Goal: Task Accomplishment & Management: Use online tool/utility

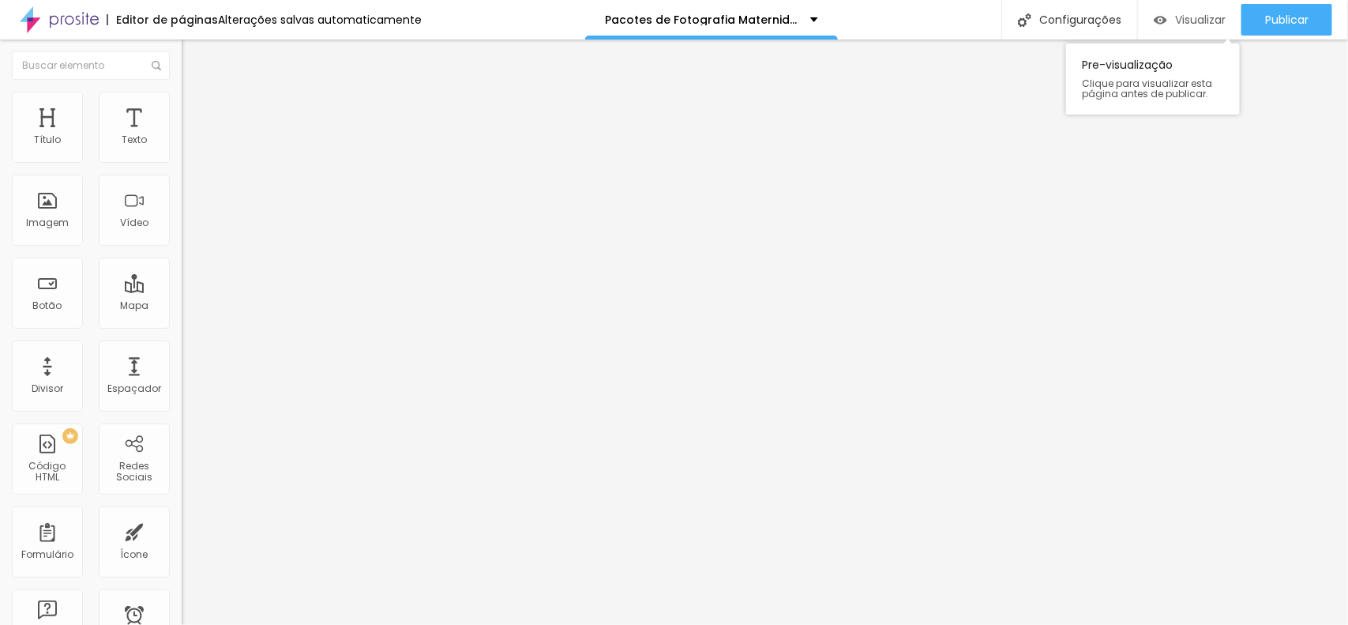
click at [1181, 13] on span "Visualizar" at bounding box center [1200, 19] width 51 height 13
click at [1186, 24] on span "Visualizar" at bounding box center [1200, 19] width 51 height 13
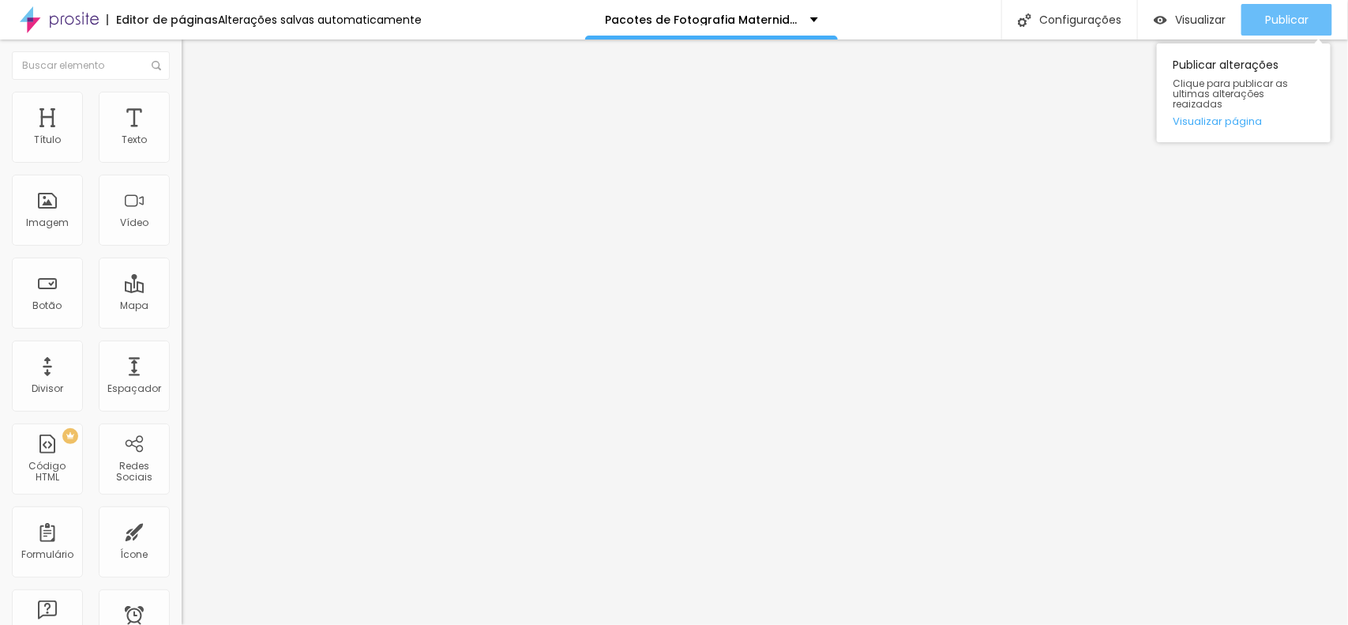
click at [1268, 21] on span "Publicar" at bounding box center [1286, 19] width 43 height 13
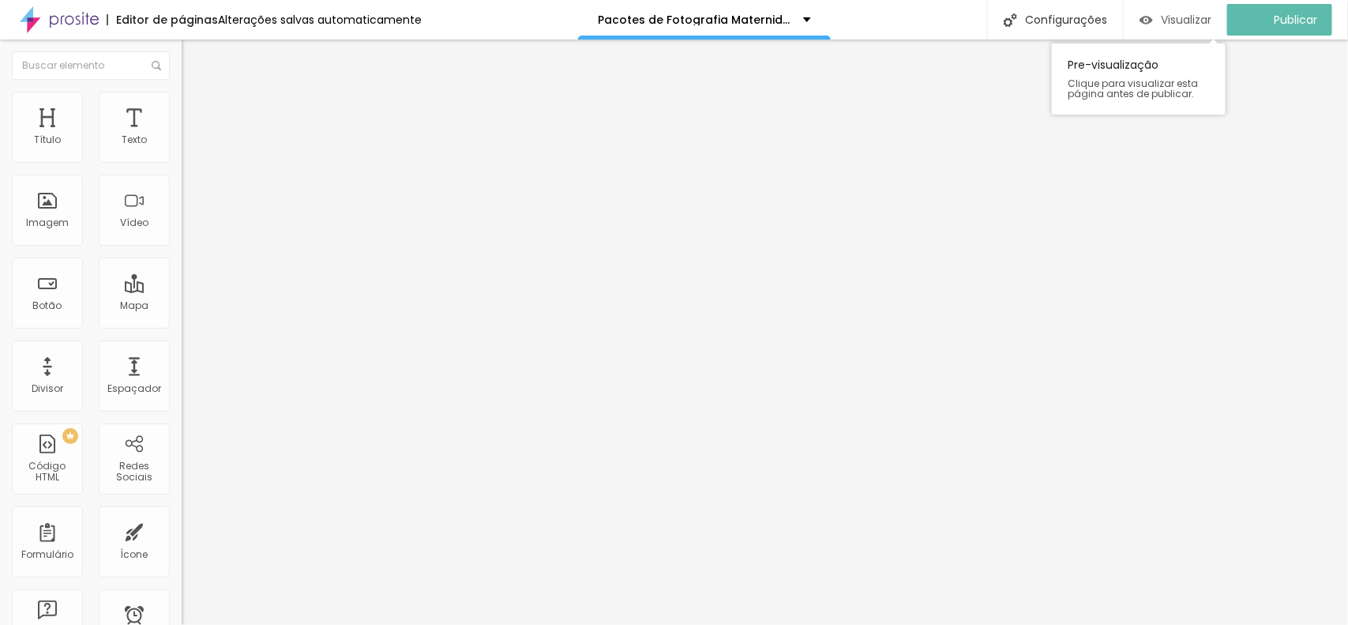
click at [1182, 24] on span "Visualizar" at bounding box center [1186, 19] width 51 height 13
click at [1185, 24] on span "Visualizar" at bounding box center [1200, 19] width 51 height 13
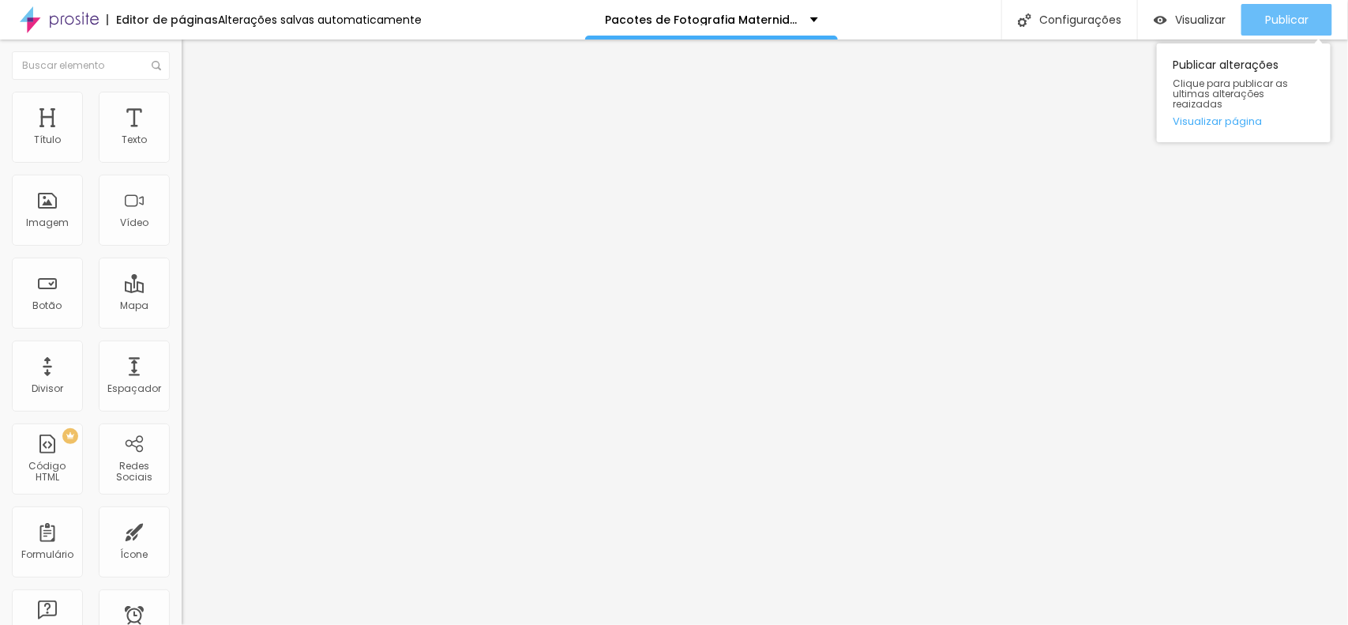
click at [1281, 21] on span "Publicar" at bounding box center [1286, 19] width 43 height 13
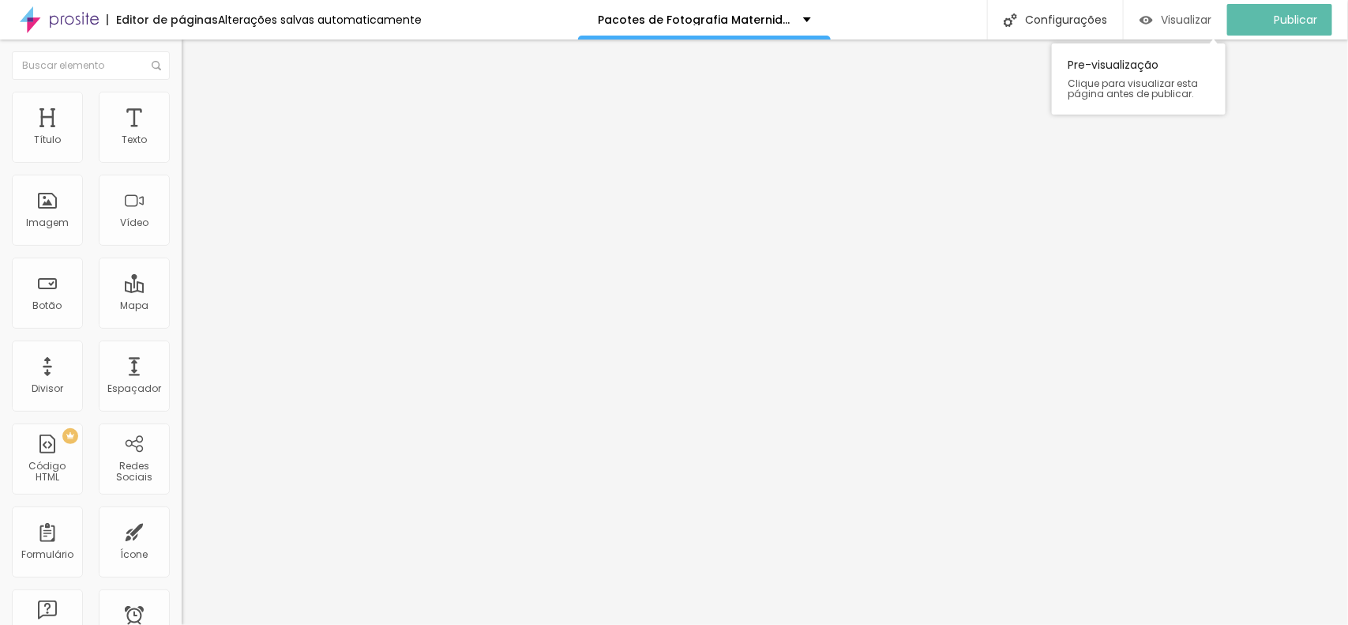
click at [1191, 24] on span "Visualizar" at bounding box center [1186, 19] width 51 height 13
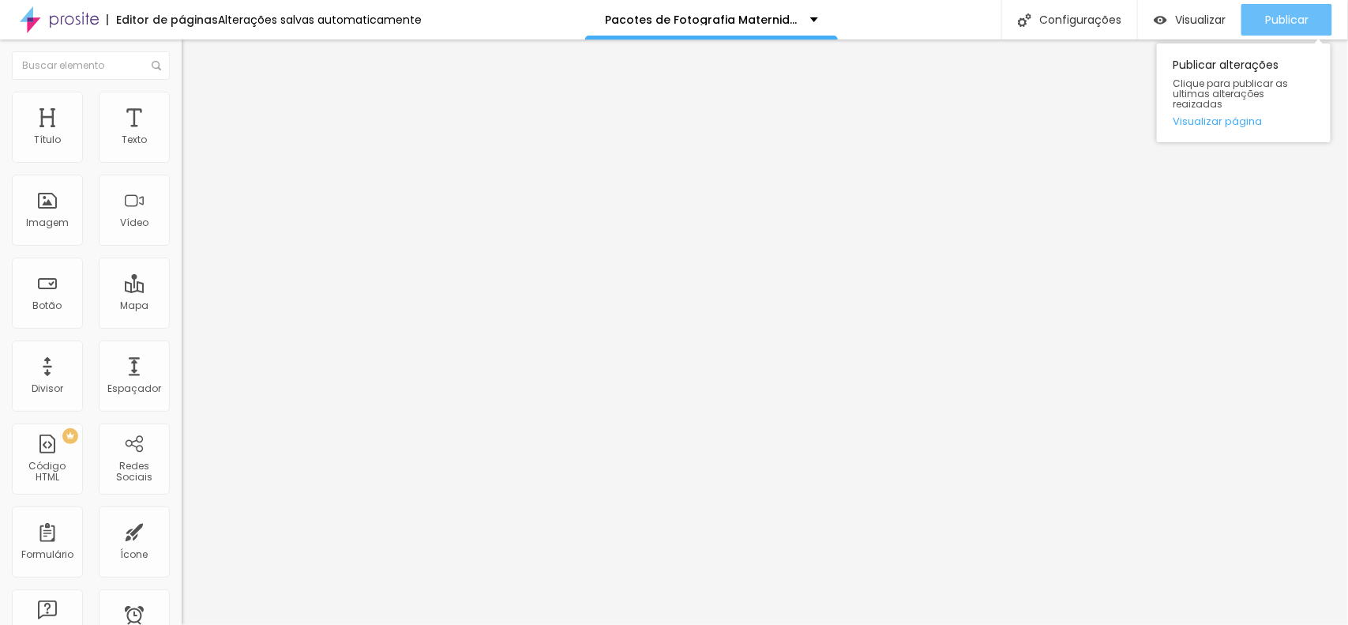
click at [1280, 13] on span "Publicar" at bounding box center [1286, 19] width 43 height 13
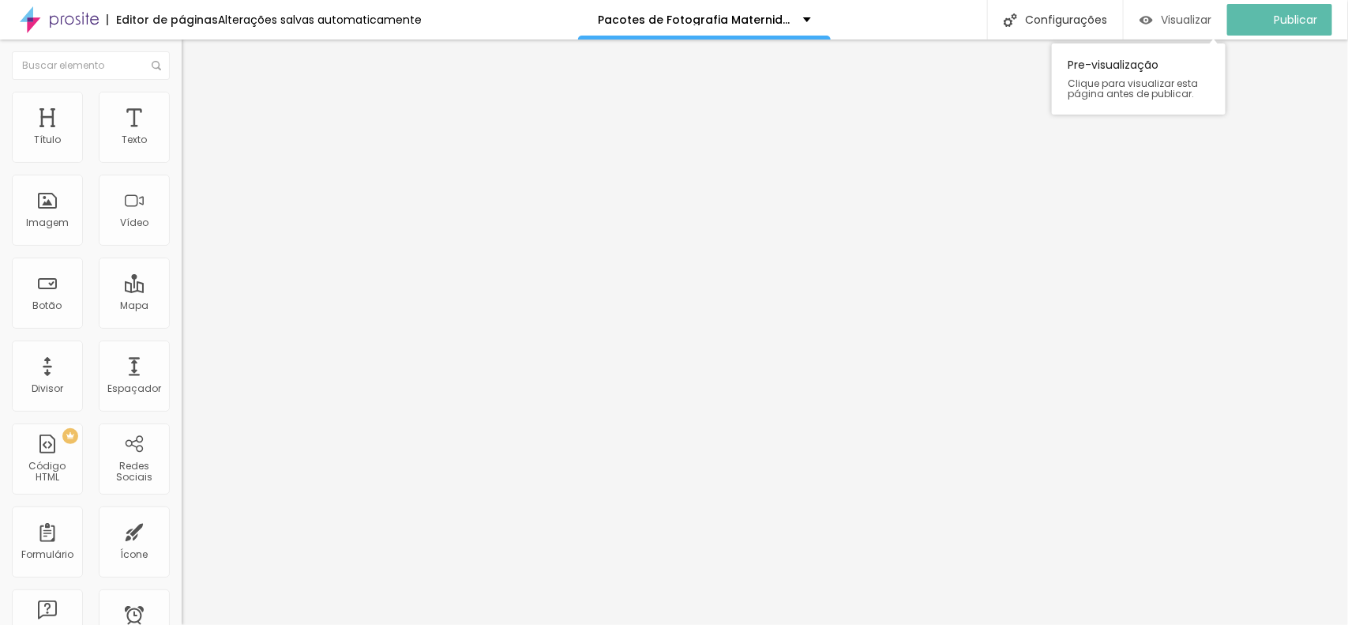
click at [1193, 17] on span "Visualizar" at bounding box center [1186, 19] width 51 height 13
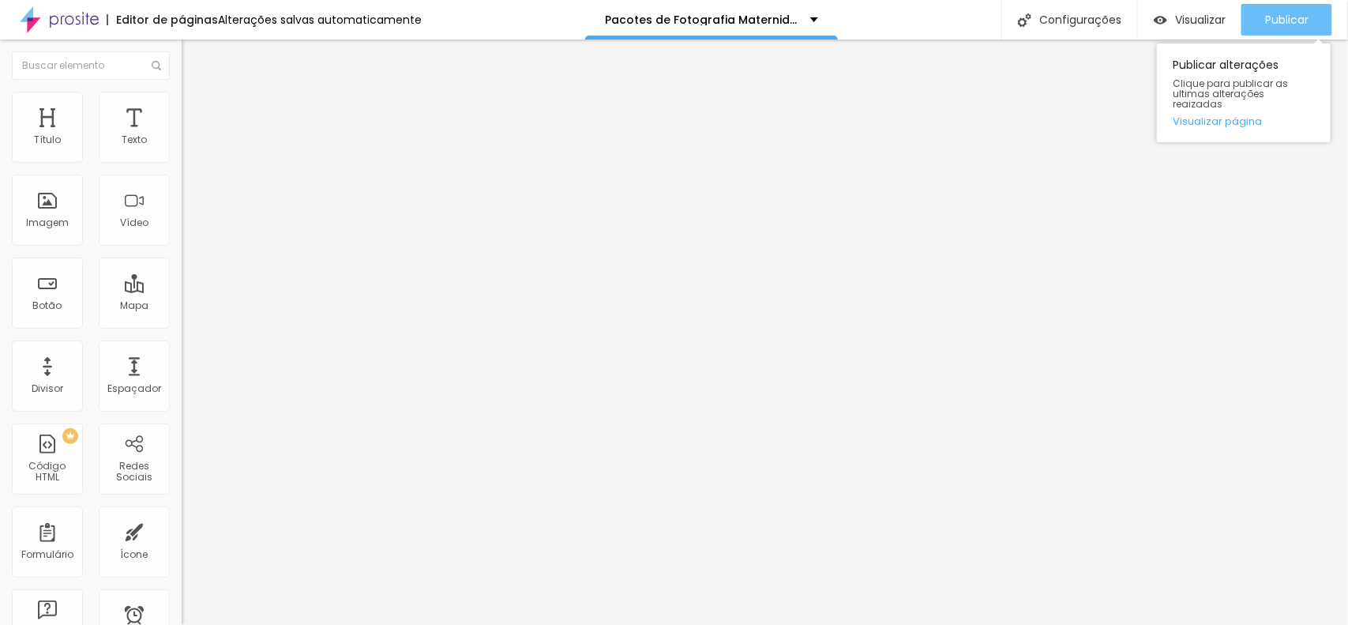
click at [1268, 16] on span "Publicar" at bounding box center [1286, 19] width 43 height 13
